Goal: Task Accomplishment & Management: Use online tool/utility

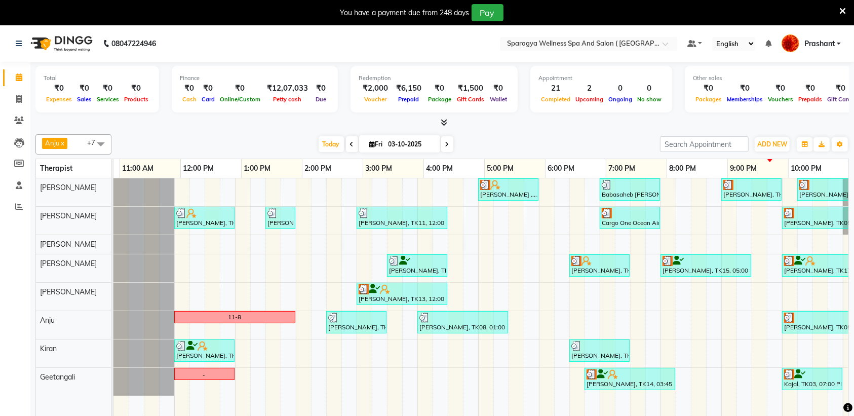
scroll to position [0, 176]
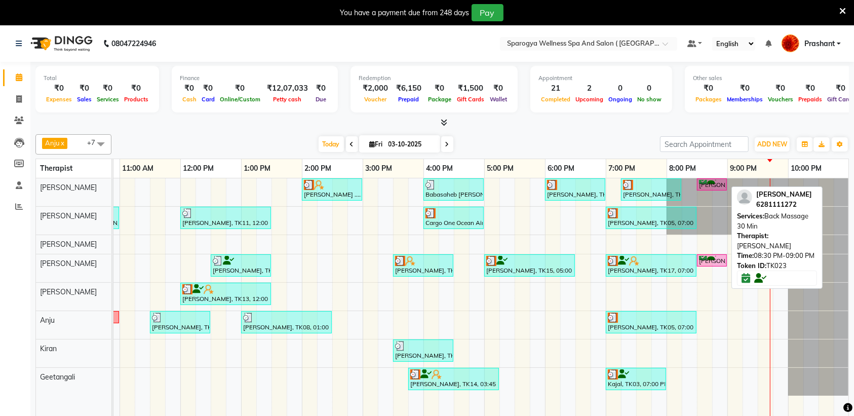
click at [711, 185] on div "[PERSON_NAME], TK23, 08:30 PM-09:00 PM, Back Massage 30 Min" at bounding box center [712, 185] width 28 height 10
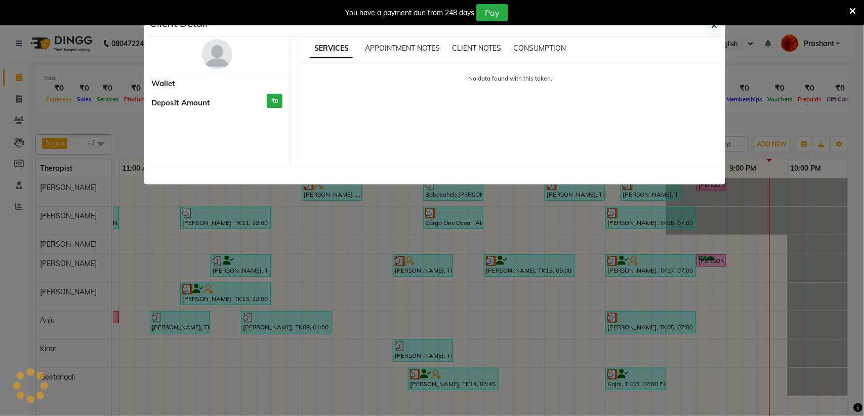
select select "6"
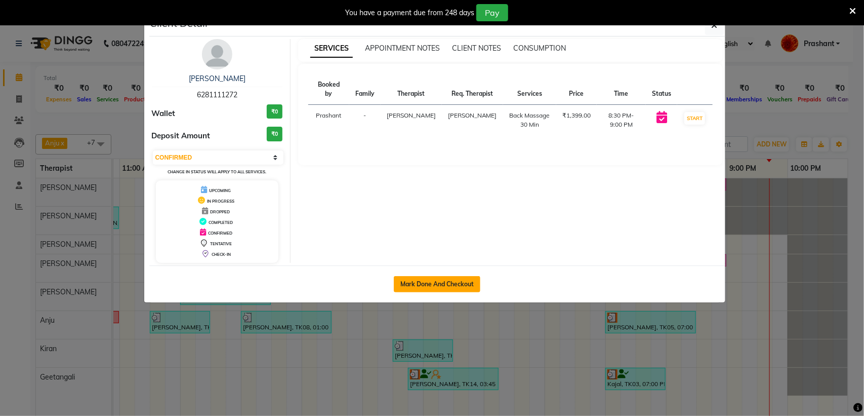
click at [424, 288] on button "Mark Done And Checkout" at bounding box center [437, 284] width 87 height 16
select select "service"
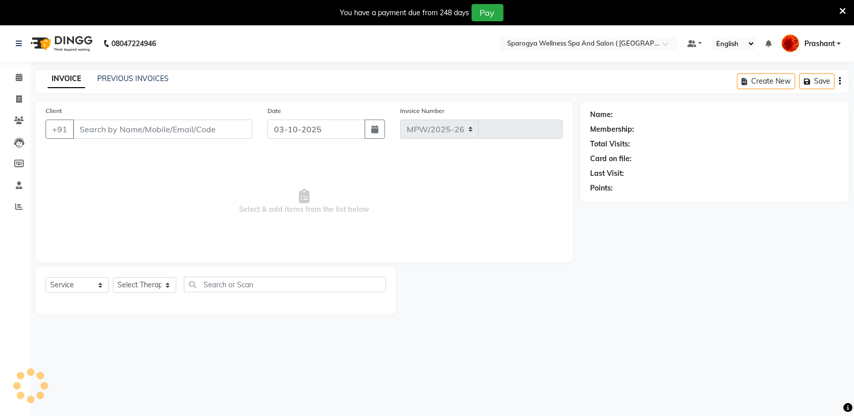
select select "4292"
type input "3073"
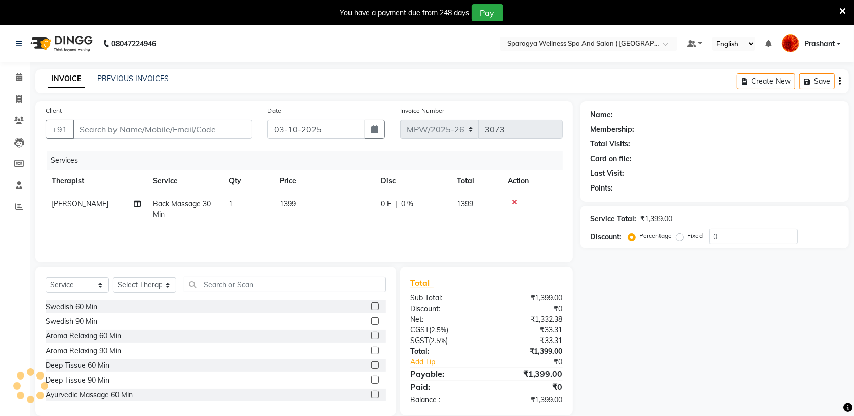
type input "6281111272"
select select "16561"
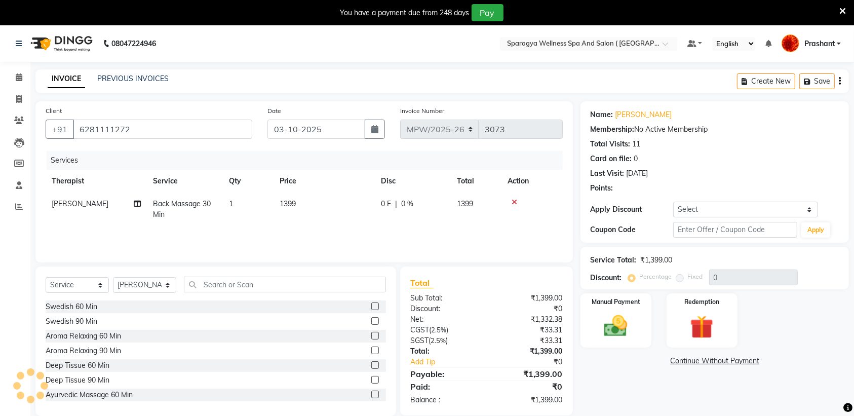
click at [48, 44] on img at bounding box center [60, 43] width 69 height 28
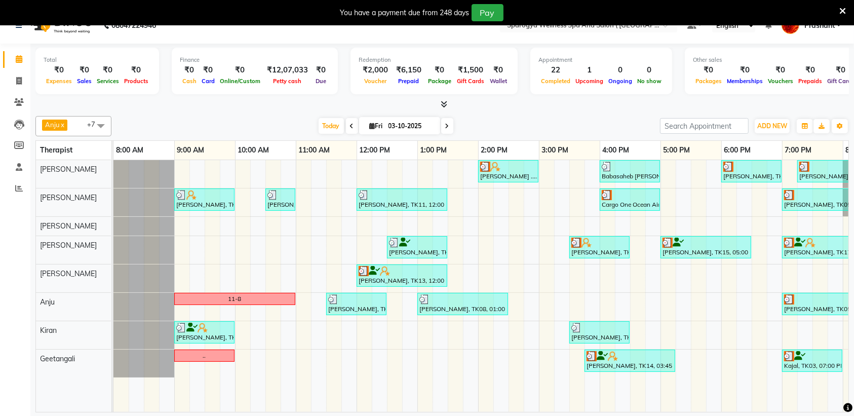
scroll to position [25, 0]
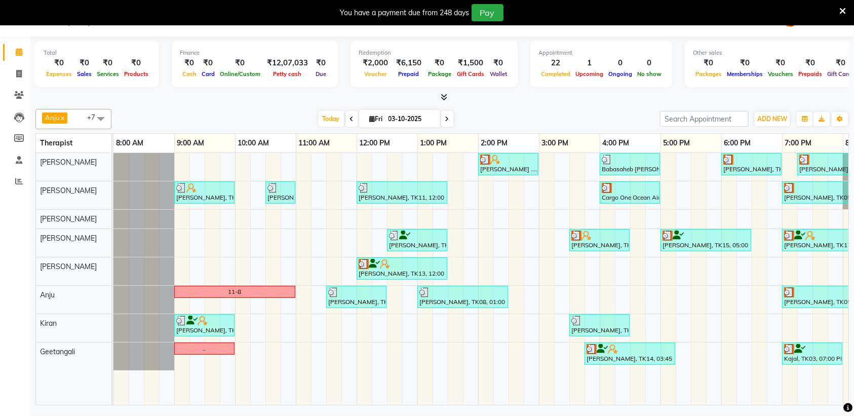
click at [112, 401] on td at bounding box center [113, 279] width 2 height 252
drag, startPoint x: 112, startPoint y: 401, endPoint x: 94, endPoint y: 393, distance: 20.0
click at [112, 399] on td at bounding box center [113, 279] width 2 height 252
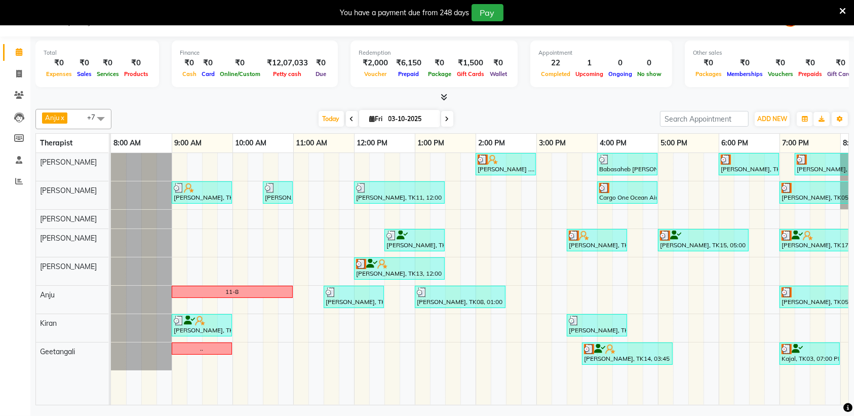
click at [94, 393] on div "[PERSON_NAME] Rajput [PERSON_NAME] [PERSON_NAME] [PERSON_NAME] [PERSON_NAME]" at bounding box center [78, 279] width 84 height 252
click at [92, 393] on div "[PERSON_NAME] Rajput [PERSON_NAME] [PERSON_NAME] [PERSON_NAME] [PERSON_NAME]" at bounding box center [78, 279] width 84 height 252
click at [91, 391] on div "[PERSON_NAME] Rajput [PERSON_NAME] [PERSON_NAME] [PERSON_NAME] [PERSON_NAME]" at bounding box center [78, 279] width 84 height 252
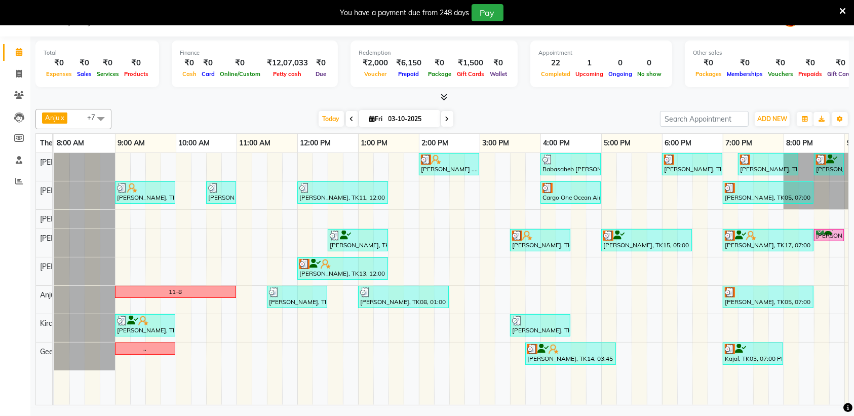
drag, startPoint x: 110, startPoint y: 398, endPoint x: 54, endPoint y: 398, distance: 55.7
click at [53, 405] on td at bounding box center [54, 279] width 2 height 252
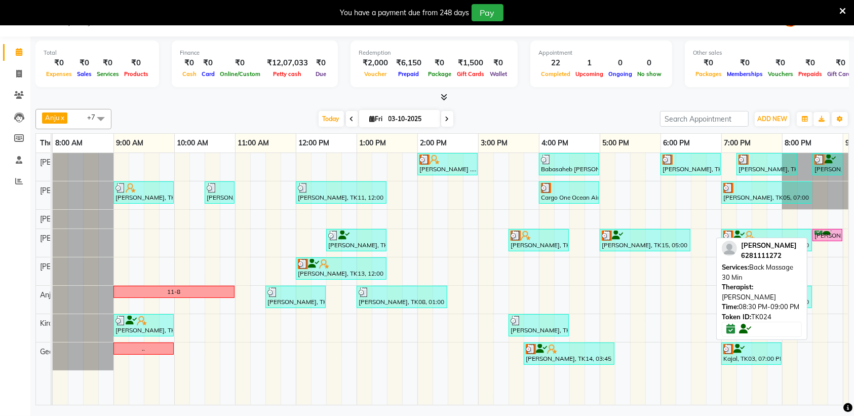
click at [827, 236] on div "[PERSON_NAME], TK24, 08:30 PM-09:00 PM, Back Massage 30 Min" at bounding box center [827, 235] width 28 height 10
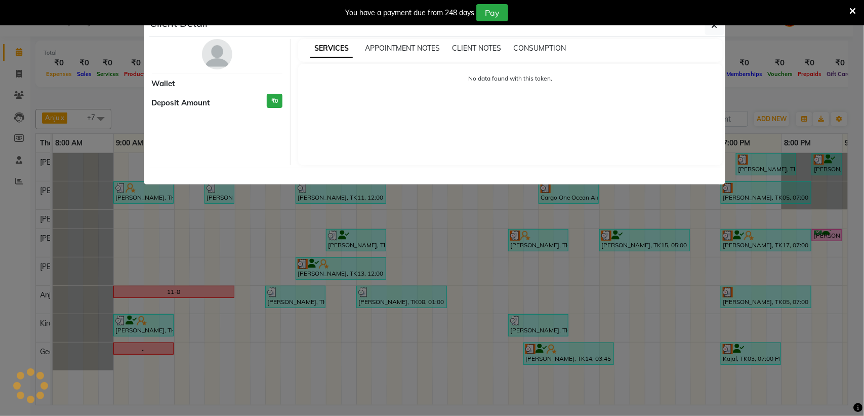
select select "6"
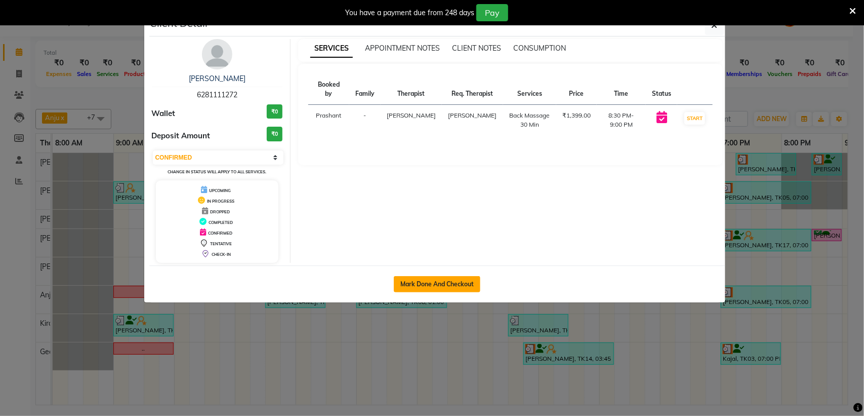
click at [409, 282] on button "Mark Done And Checkout" at bounding box center [437, 284] width 87 height 16
select select "service"
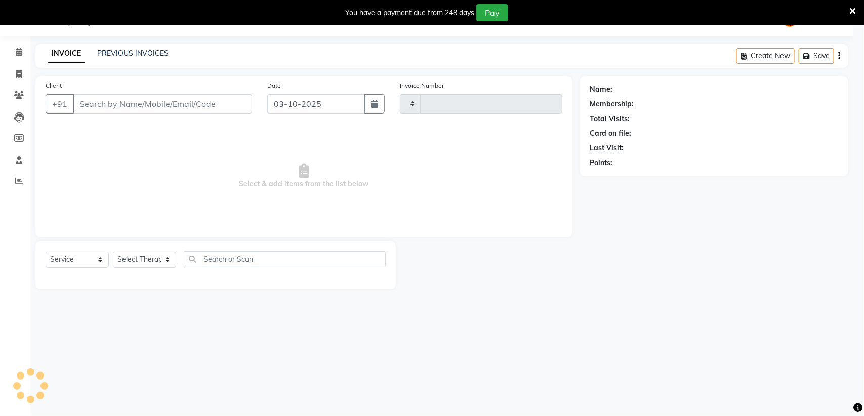
type input "3073"
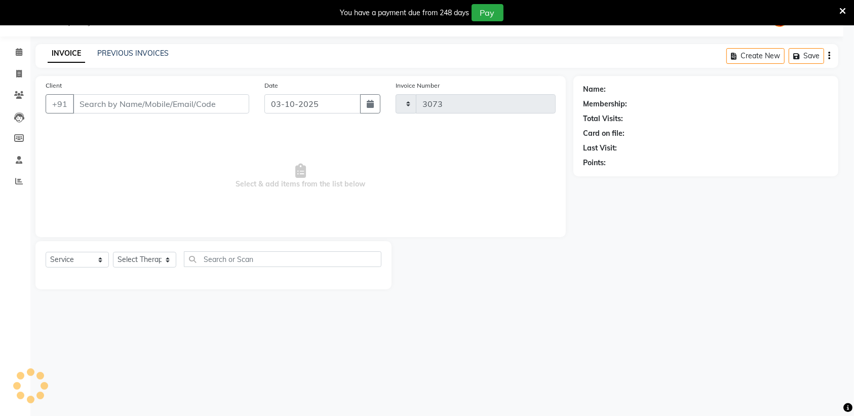
select select "4292"
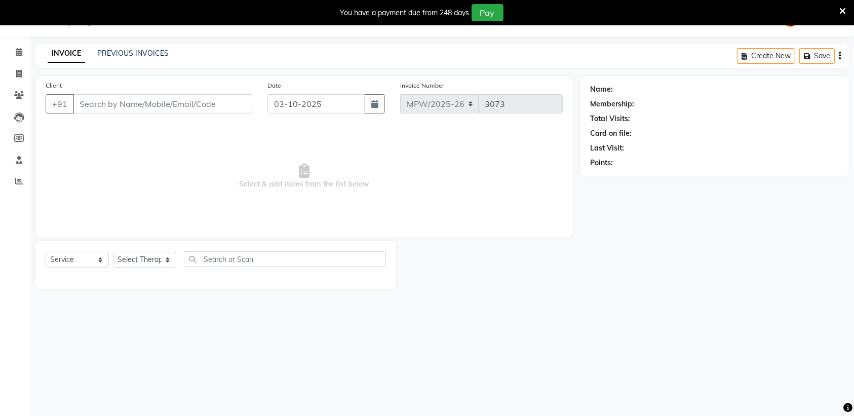
type input "6281111272"
select select "34399"
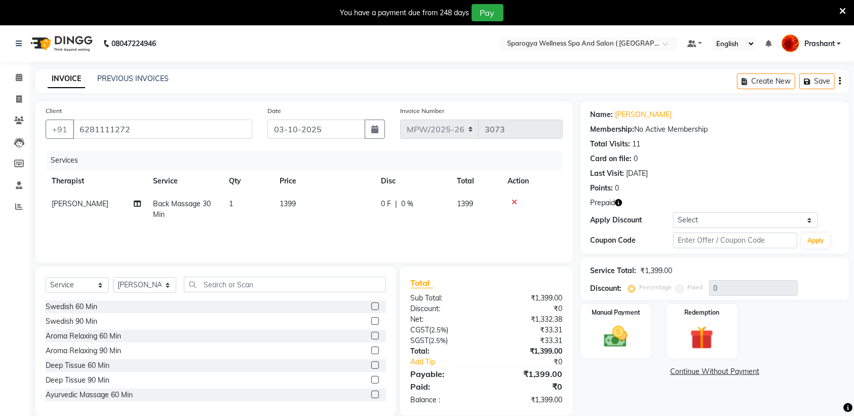
click at [44, 42] on img at bounding box center [60, 43] width 69 height 28
